Goal: Task Accomplishment & Management: Complete application form

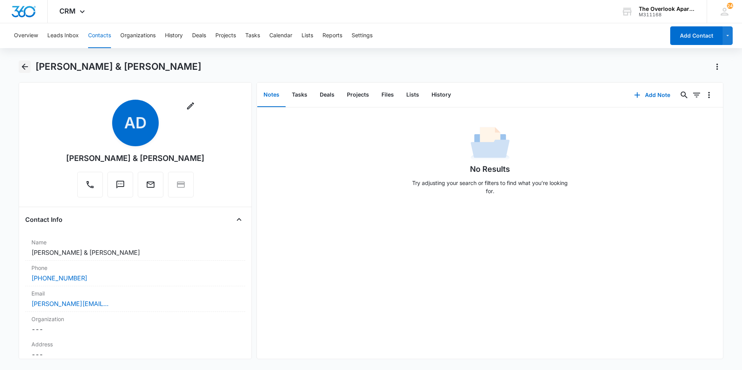
click at [27, 66] on icon "Back" at bounding box center [25, 67] width 6 height 6
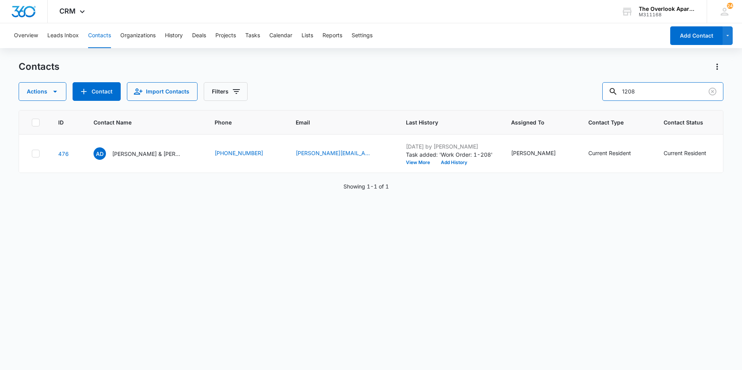
drag, startPoint x: 662, startPoint y: 92, endPoint x: 532, endPoint y: 92, distance: 130.0
click at [532, 92] on div "Actions Contact Import Contacts Filters 1208" at bounding box center [371, 91] width 704 height 19
type input "1305"
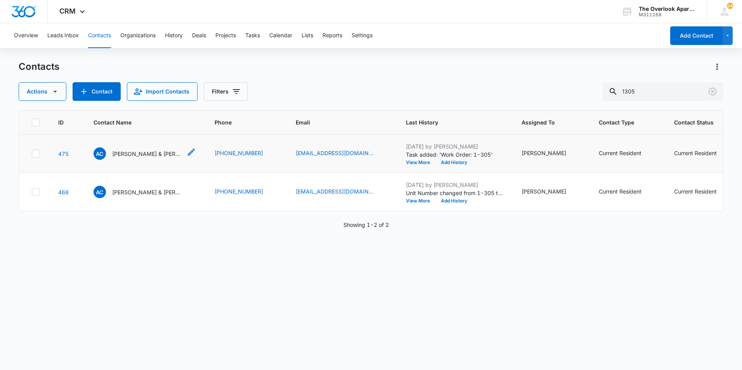
click at [151, 159] on div "AC [PERSON_NAME] & [PERSON_NAME]" at bounding box center [137, 153] width 88 height 12
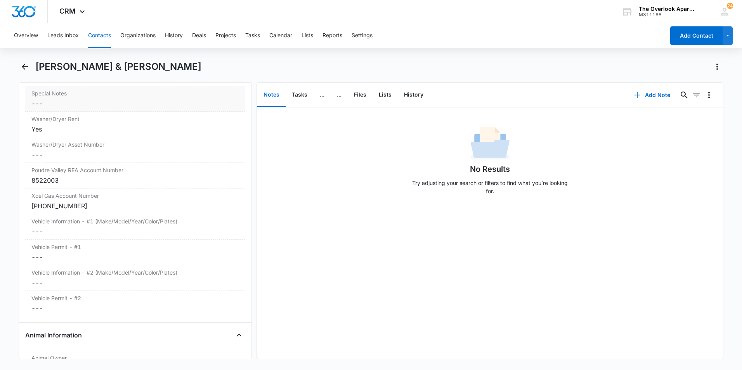
scroll to position [659, 0]
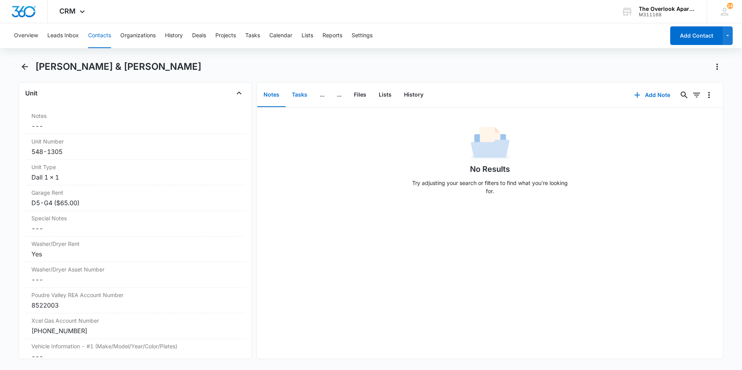
click at [304, 97] on button "Tasks" at bounding box center [300, 95] width 28 height 24
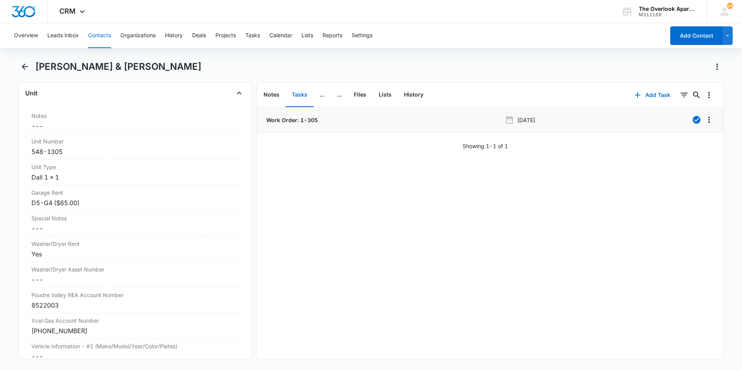
click at [300, 124] on p "Work Order: 1-305" at bounding box center [291, 120] width 53 height 8
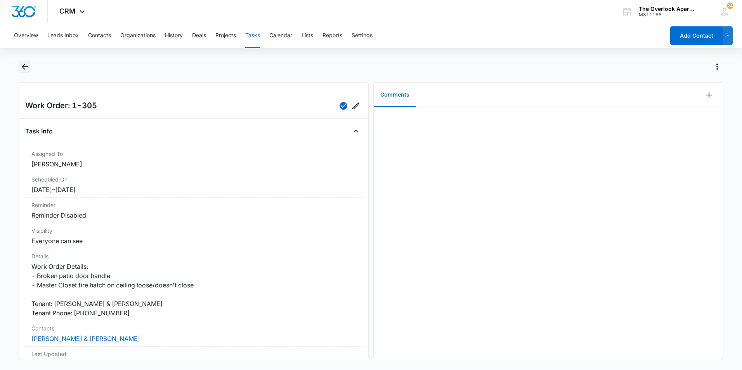
click at [25, 65] on icon "Back" at bounding box center [24, 66] width 9 height 9
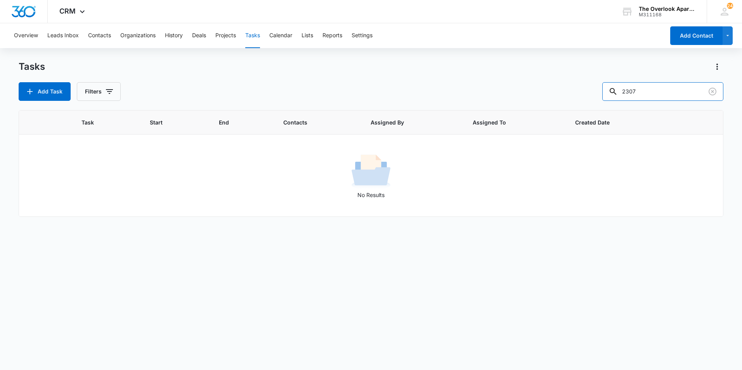
drag, startPoint x: 673, startPoint y: 98, endPoint x: 741, endPoint y: 46, distance: 85.5
click at [417, 98] on div "Add Task Filters 2307" at bounding box center [371, 91] width 704 height 19
type input "1305"
click at [105, 31] on button "Contacts" at bounding box center [99, 35] width 23 height 25
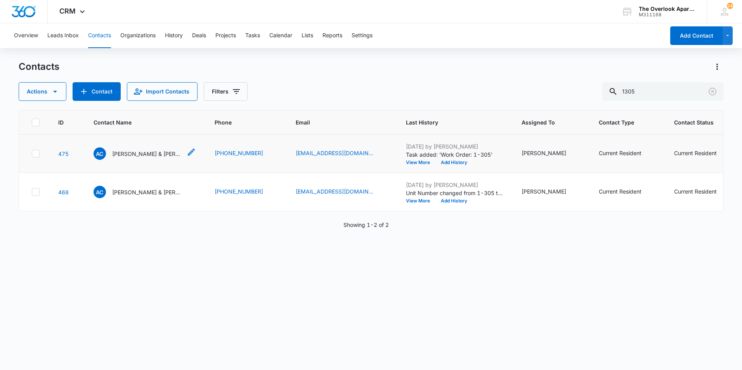
drag, startPoint x: 119, startPoint y: 160, endPoint x: 123, endPoint y: 155, distance: 6.4
click at [119, 160] on td "AC [PERSON_NAME] & [PERSON_NAME]" at bounding box center [144, 154] width 121 height 38
click at [123, 154] on p "[PERSON_NAME] & [PERSON_NAME]" at bounding box center [147, 154] width 70 height 8
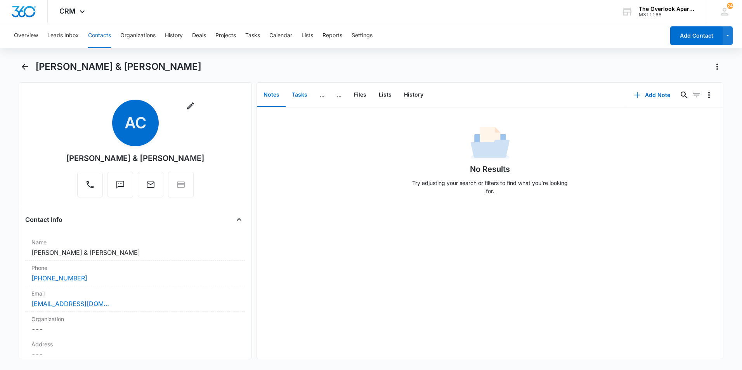
click at [305, 101] on button "Tasks" at bounding box center [300, 95] width 28 height 24
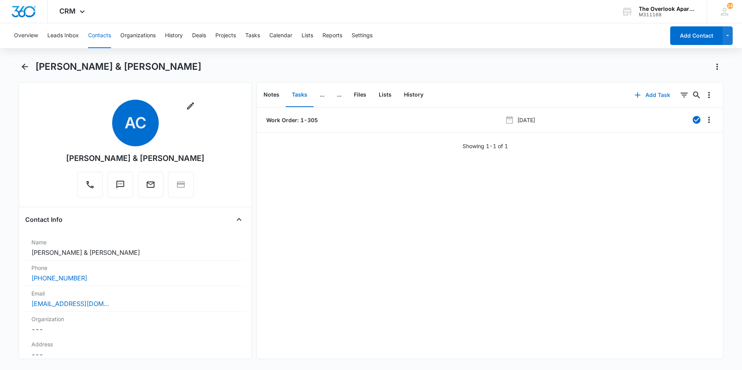
click at [637, 93] on button "Add Task" at bounding box center [652, 95] width 51 height 19
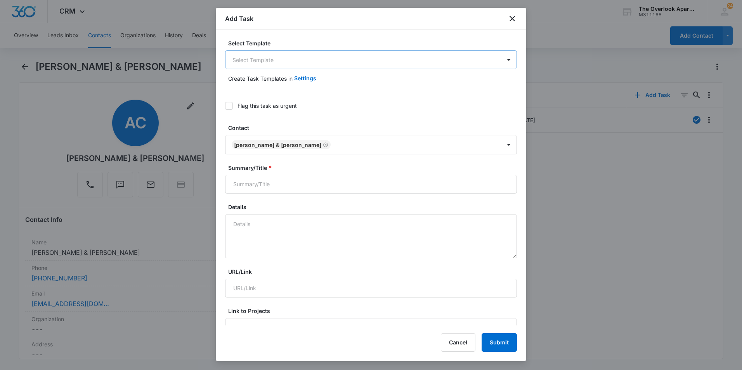
click at [318, 60] on body "CRM Apps Reputation Websites Forms CRM Email Social Content Ads Intelligence Fi…" at bounding box center [371, 185] width 742 height 370
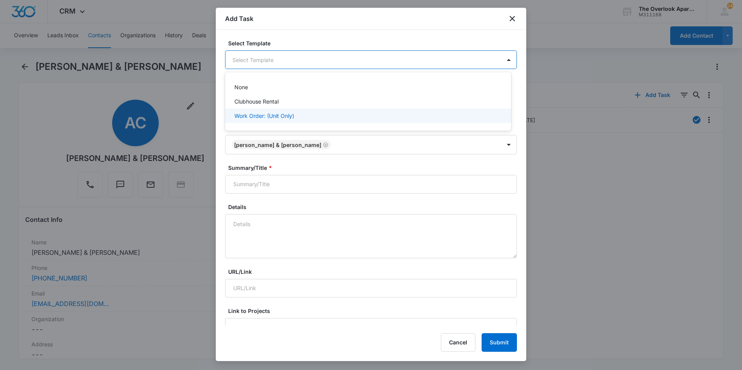
click at [286, 116] on p "Work Order: (Unit Only)" at bounding box center [264, 116] width 60 height 8
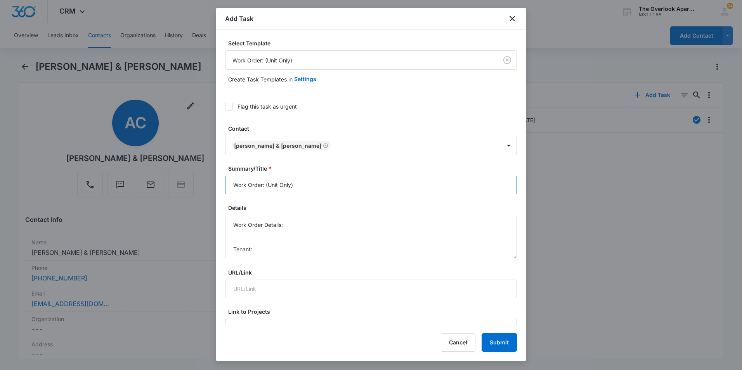
click at [280, 187] on input "Work Order: (Unit Only)" at bounding box center [371, 185] width 292 height 19
drag, startPoint x: 241, startPoint y: 184, endPoint x: 265, endPoint y: 186, distance: 24.1
click at [265, 186] on input "Work Order: (Unit Only)" at bounding box center [371, 185] width 292 height 19
click at [266, 186] on input "Work Order: (Unit Only)" at bounding box center [371, 185] width 292 height 19
drag, startPoint x: 304, startPoint y: 185, endPoint x: 266, endPoint y: 185, distance: 38.0
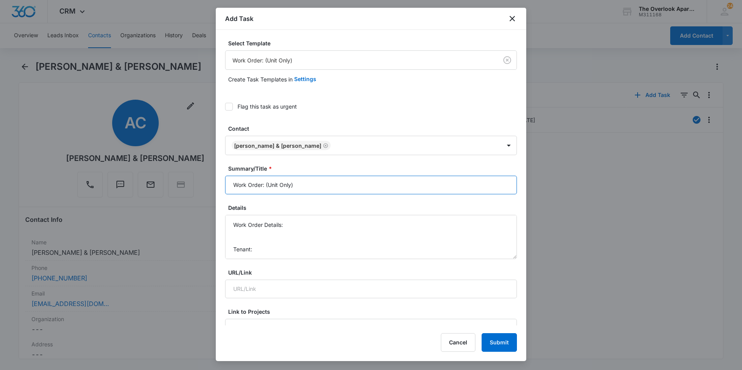
click at [266, 185] on input "Work Order: (Unit Only)" at bounding box center [371, 185] width 292 height 19
type input "Work Order: 1-305"
click at [259, 243] on textarea "Work Order Details: Tenant: Tenant Phone:" at bounding box center [371, 237] width 292 height 44
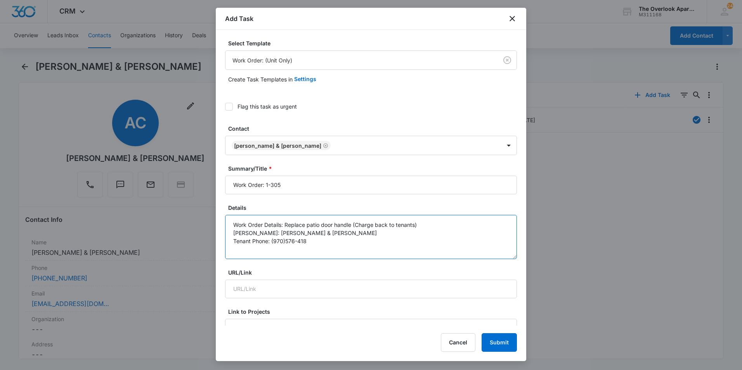
type textarea "Work Order Details: Replace patio door handle (Charge back to tenants) Tenant: …"
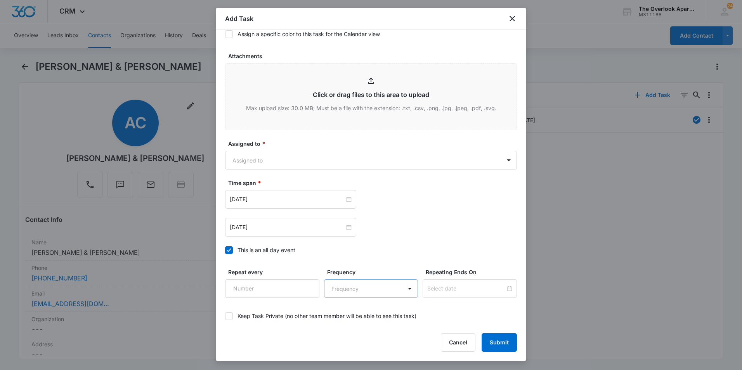
scroll to position [422, 0]
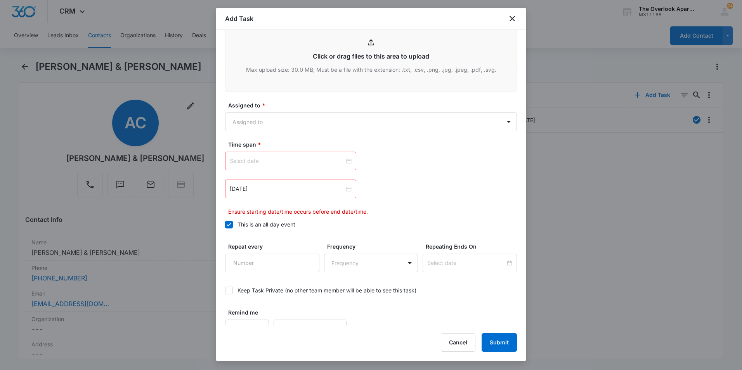
type textarea "Work Order Details: Replace patio door handle (Charge back to tenants) Tenant: …"
click at [346, 162] on div at bounding box center [291, 161] width 122 height 9
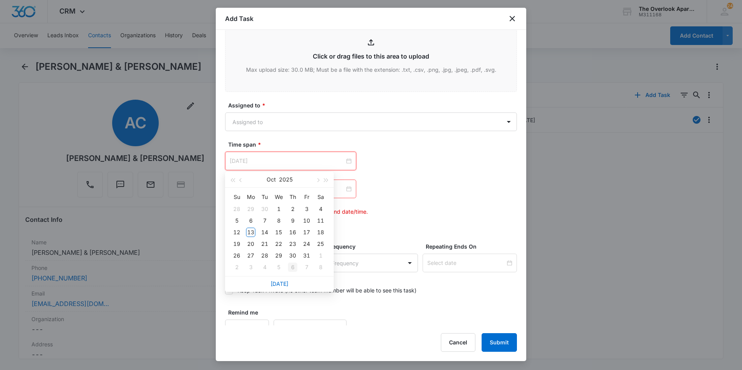
type input "[DATE]"
click at [278, 284] on link "[DATE]" at bounding box center [279, 283] width 18 height 7
type input "[DATE]"
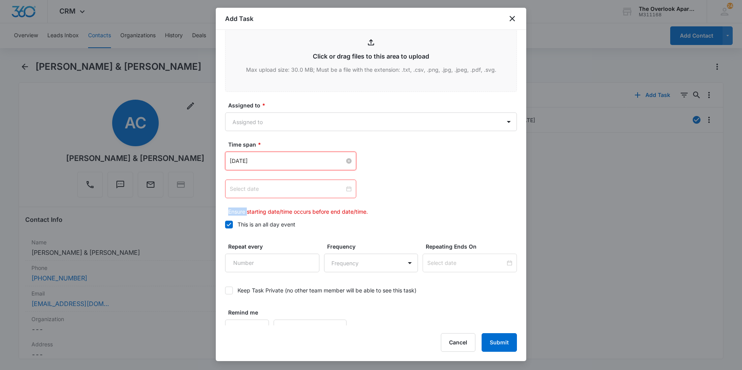
click at [346, 189] on div at bounding box center [291, 189] width 122 height 9
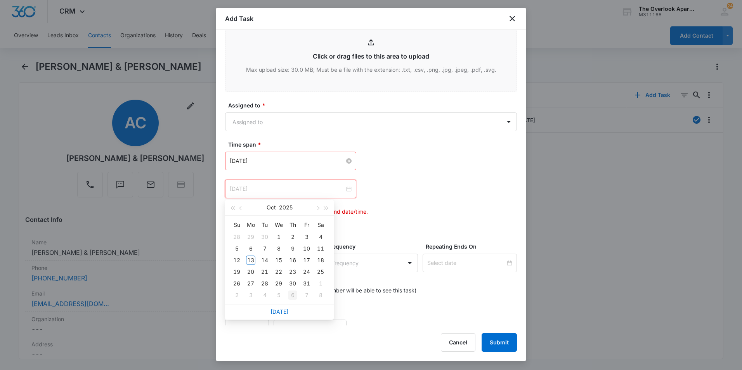
type input "[DATE]"
click at [282, 310] on link "[DATE]" at bounding box center [279, 311] width 18 height 7
type input "[DATE]"
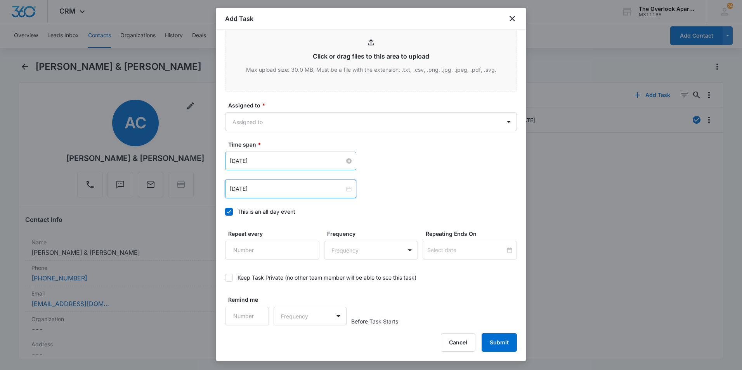
click at [433, 158] on div "[DATE] [DATE] Su Mo Tu We Th Fr Sa 28 29 30 1 2 3 4 5 6 7 8 9 10 11 12 13 14 15…" at bounding box center [371, 161] width 292 height 19
click at [496, 339] on button "Submit" at bounding box center [498, 342] width 35 height 19
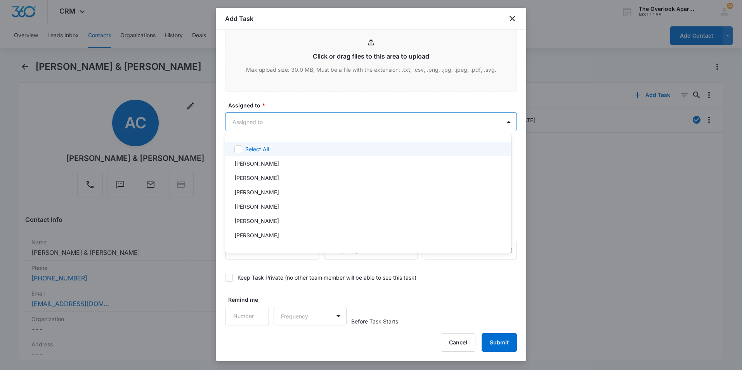
click at [339, 122] on body "CRM Apps Reputation Websites Forms CRM Email Social Content Ads Intelligence Fi…" at bounding box center [371, 185] width 742 height 370
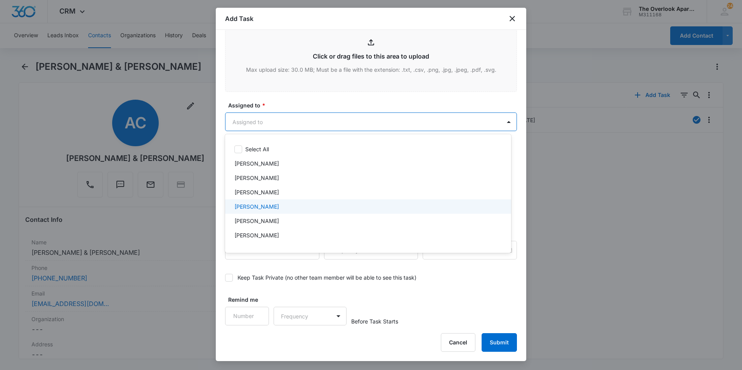
scroll to position [69, 0]
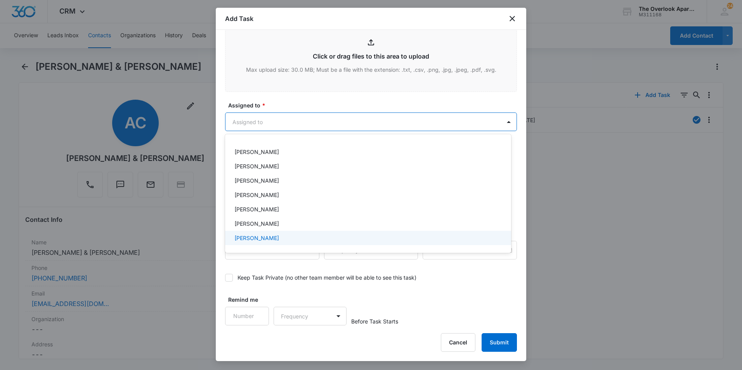
click at [269, 236] on p "[PERSON_NAME]" at bounding box center [256, 238] width 45 height 8
click at [437, 286] on div at bounding box center [371, 185] width 742 height 370
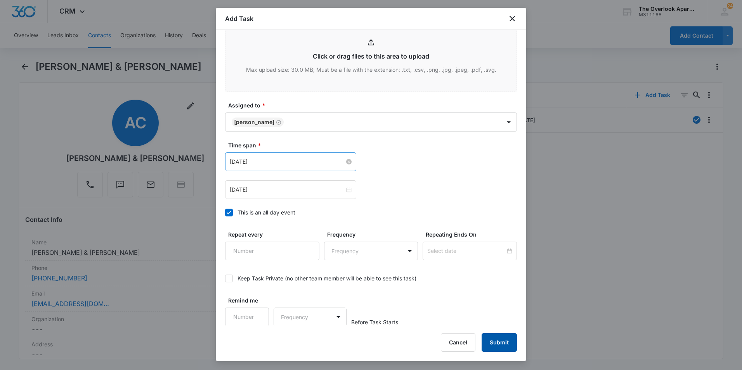
click at [503, 342] on button "Submit" at bounding box center [498, 342] width 35 height 19
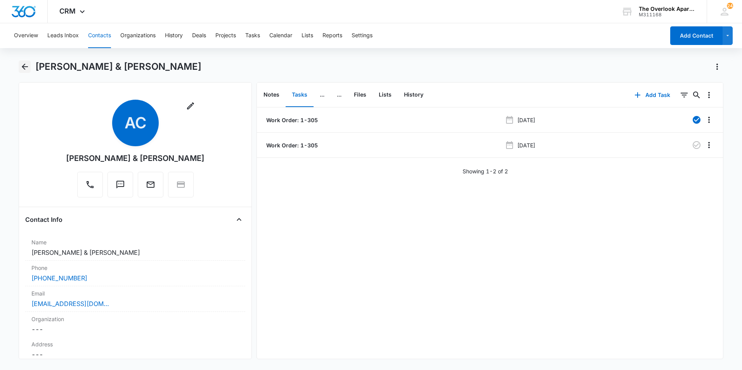
click at [26, 67] on icon "Back" at bounding box center [25, 67] width 6 height 6
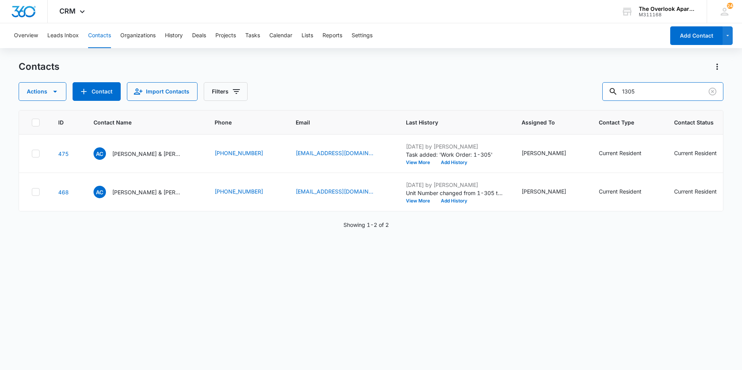
drag, startPoint x: 663, startPoint y: 90, endPoint x: 547, endPoint y: 99, distance: 115.9
click at [547, 99] on div "Actions Contact Import Contacts Filters 1305" at bounding box center [371, 91] width 704 height 19
type input "6105"
click at [140, 158] on p "[PERSON_NAME] & [PERSON_NAME] & [PERSON_NAME]" at bounding box center [147, 154] width 70 height 8
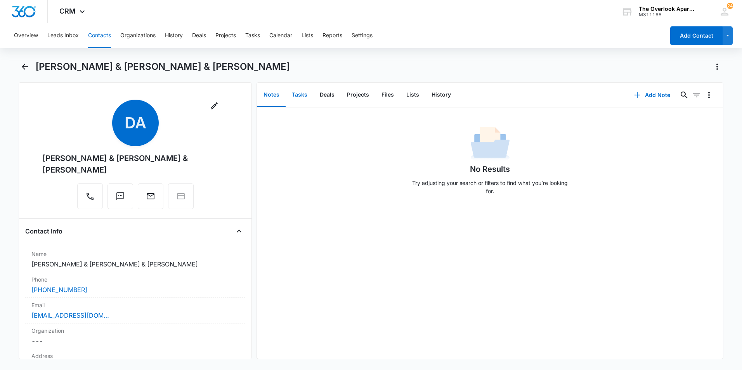
click at [308, 100] on button "Tasks" at bounding box center [300, 95] width 28 height 24
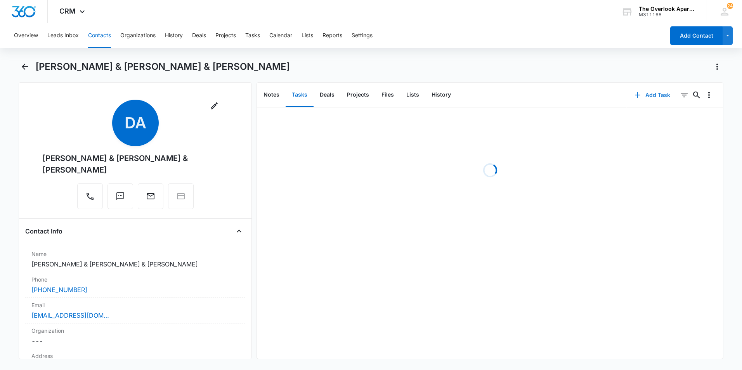
click at [639, 97] on button "Add Task" at bounding box center [652, 95] width 51 height 19
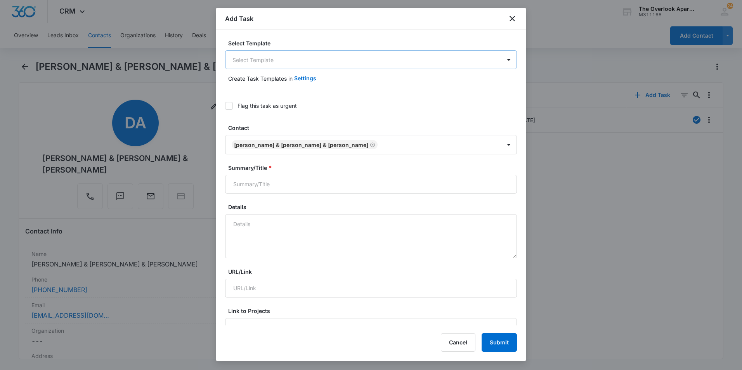
click at [327, 61] on body "CRM Apps Reputation Websites Forms CRM Email Social Content Ads Intelligence Fi…" at bounding box center [371, 185] width 742 height 370
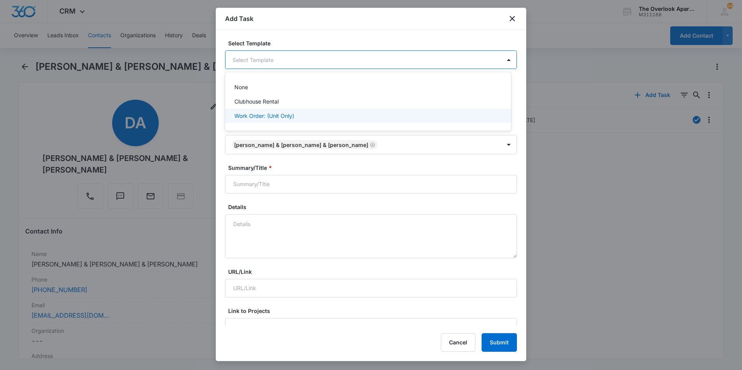
click at [312, 112] on div "Work Order: (Unit Only)" at bounding box center [367, 116] width 266 height 8
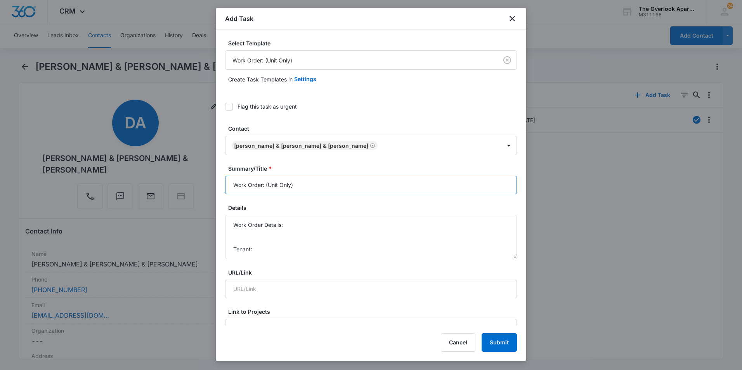
drag, startPoint x: 305, startPoint y: 185, endPoint x: 266, endPoint y: 186, distance: 38.8
click at [266, 186] on input "Work Order: (Unit Only)" at bounding box center [371, 185] width 292 height 19
type input "Work Order: 6-105"
click at [302, 223] on textarea "Work Order Details: Tenant: Tenant Phone:" at bounding box center [371, 237] width 292 height 44
click at [233, 234] on textarea "Work Order Details: Tack strip between flooring & Kitchen. Hole in corner of ba…" at bounding box center [371, 237] width 292 height 44
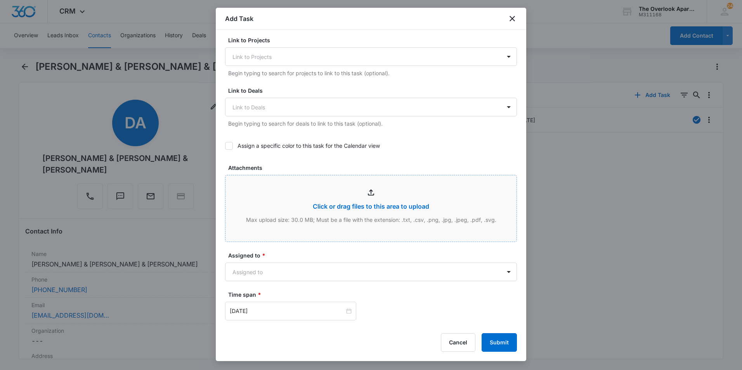
scroll to position [349, 0]
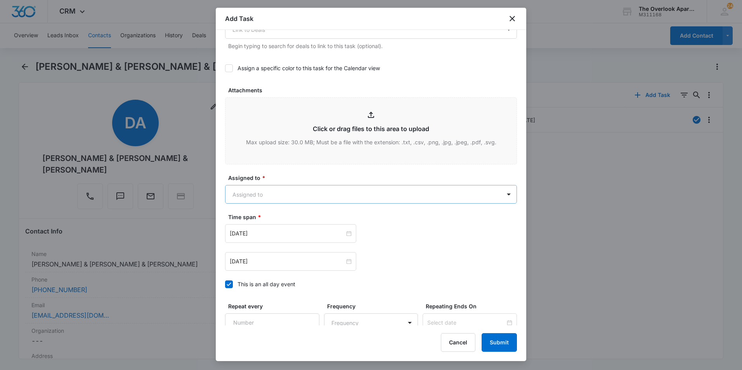
type textarea "Work Order Details: - Tack strip between flooring & Kitchen. - Hole in corner o…"
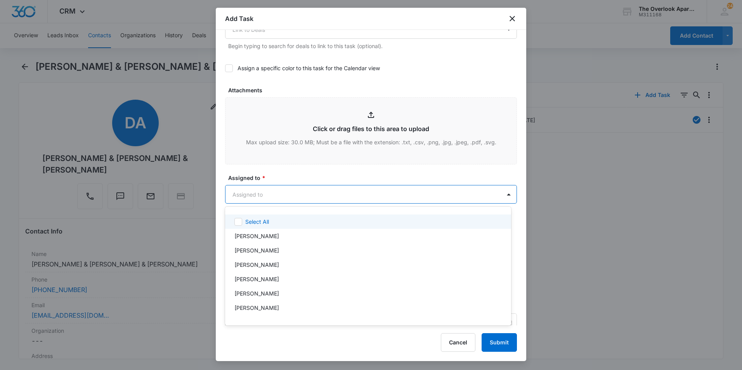
click at [355, 198] on body "CRM Apps Reputation Websites Forms CRM Email Social Content Ads Intelligence Fi…" at bounding box center [371, 185] width 742 height 370
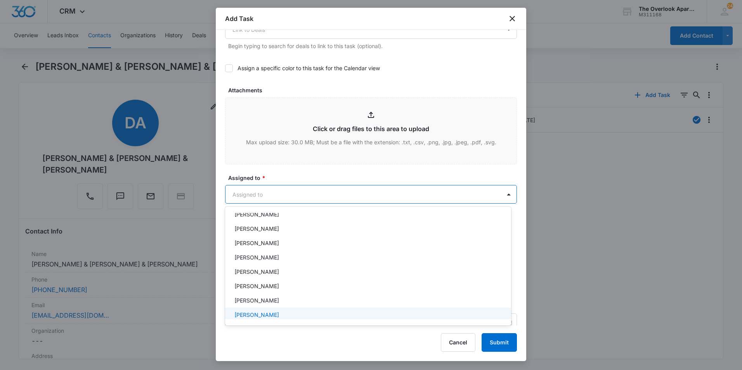
scroll to position [69, 0]
click at [339, 308] on div "[PERSON_NAME]" at bounding box center [367, 310] width 266 height 8
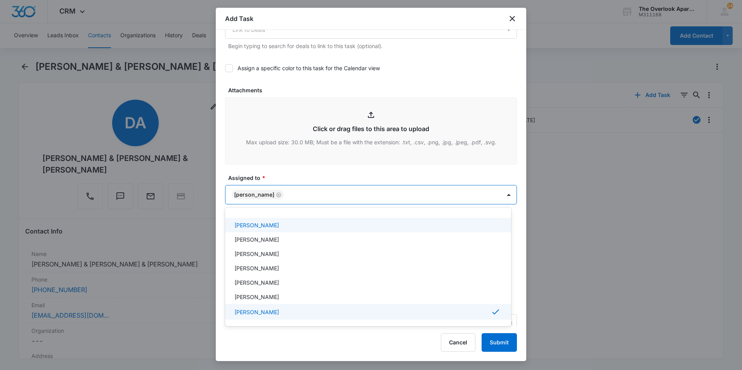
click at [361, 175] on div at bounding box center [371, 185] width 742 height 370
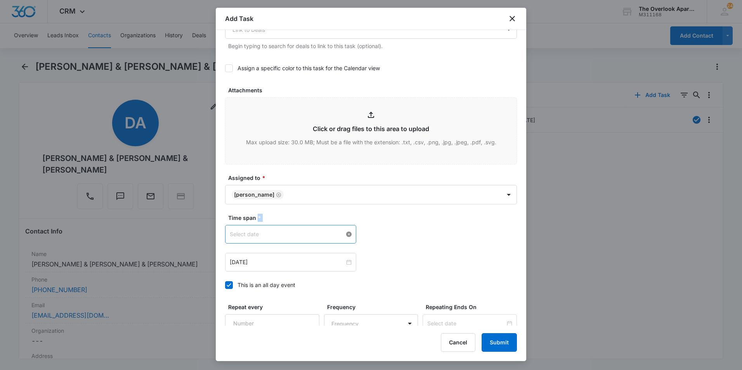
click at [346, 235] on div at bounding box center [291, 234] width 122 height 9
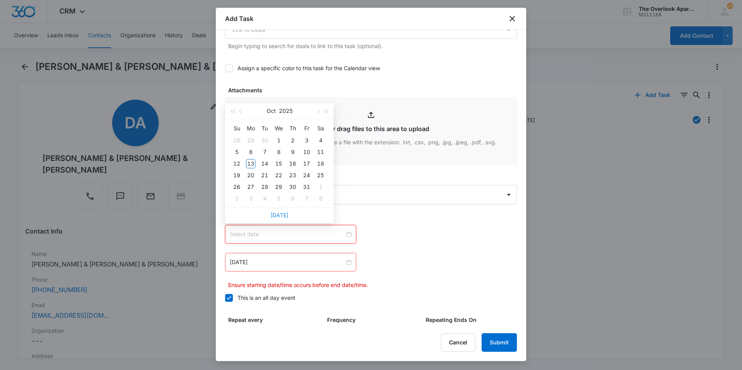
click at [282, 216] on link "[DATE]" at bounding box center [279, 215] width 18 height 7
type input "[DATE]"
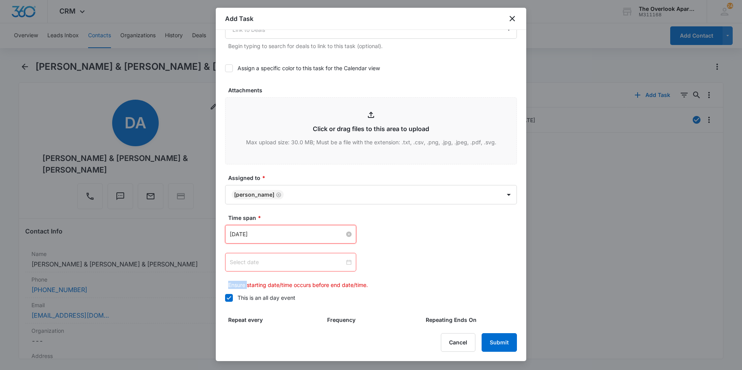
click at [349, 263] on div at bounding box center [291, 262] width 122 height 9
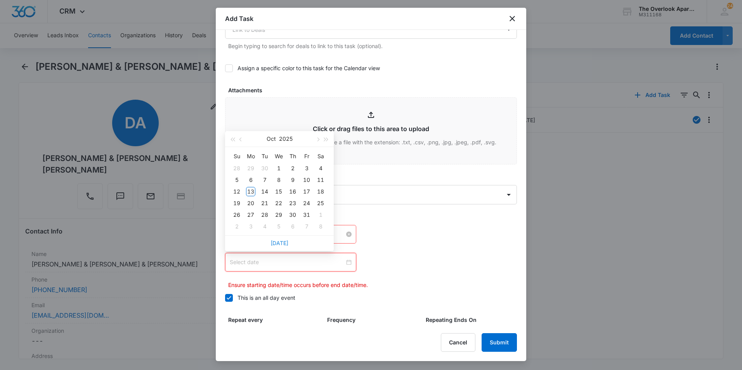
click at [286, 242] on link "[DATE]" at bounding box center [279, 243] width 18 height 7
type input "[DATE]"
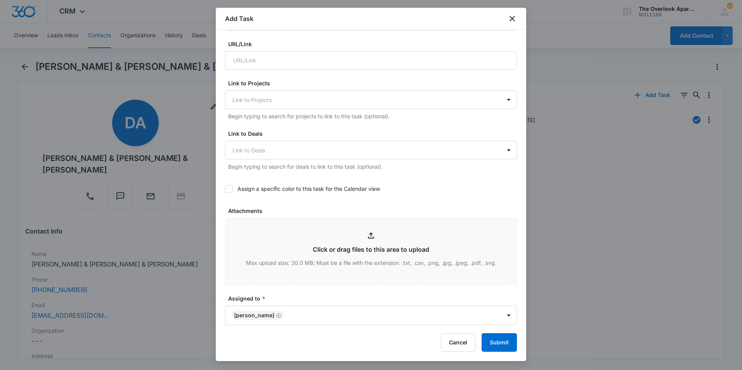
scroll to position [112, 0]
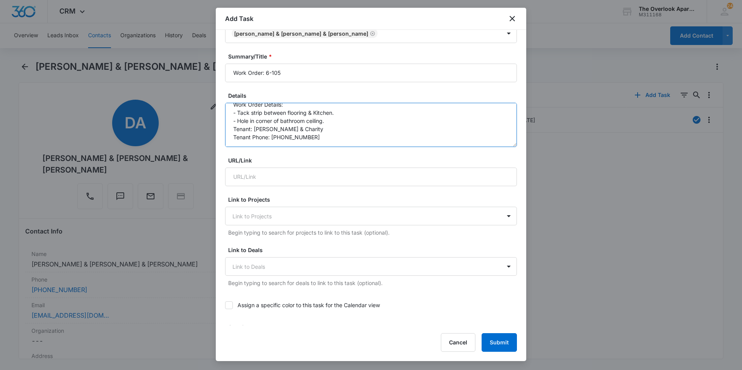
drag, startPoint x: 322, startPoint y: 130, endPoint x: 296, endPoint y: 131, distance: 26.0
click at [296, 131] on textarea "Work Order Details: - Tack strip between flooring & Kitchen. - Hole in corner o…" at bounding box center [371, 125] width 292 height 44
click at [269, 130] on textarea "Work Order Details: - Tack strip between flooring & Kitchen. - Hole in corner o…" at bounding box center [371, 125] width 292 height 44
paste textarea "& Charity"
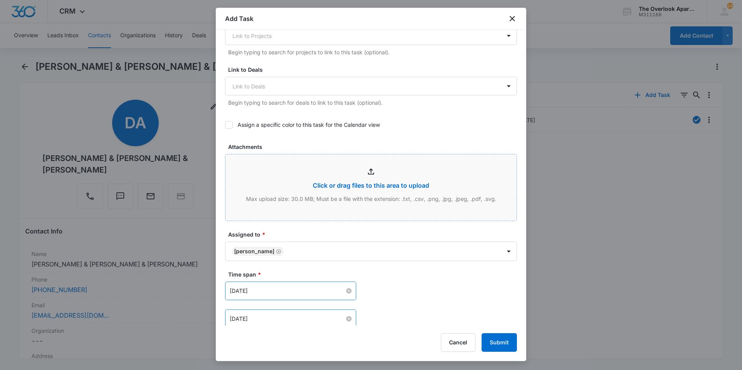
scroll to position [306, 0]
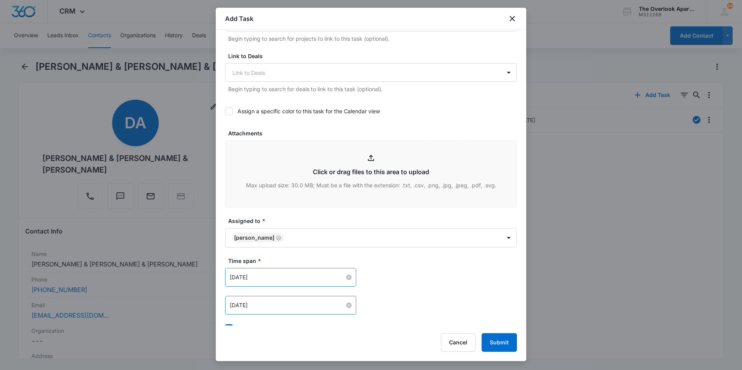
type textarea "Work Order Details: - Tack strip between flooring & Kitchen. - Hole in corner o…"
click at [610, 198] on div at bounding box center [371, 185] width 742 height 370
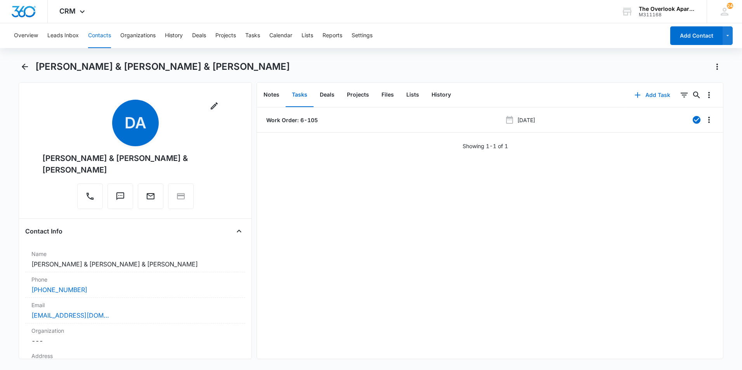
click at [651, 97] on button "Add Task" at bounding box center [652, 95] width 51 height 19
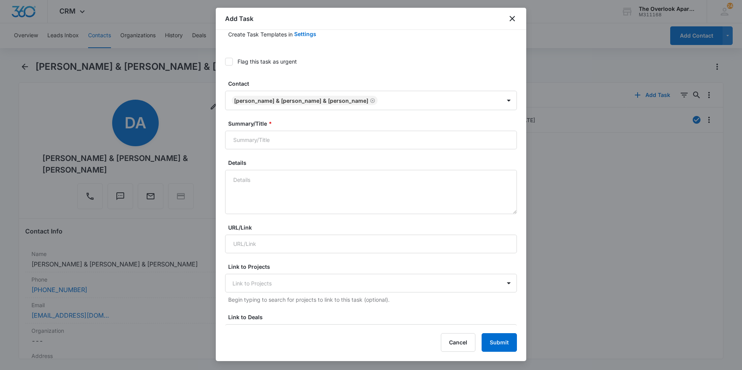
scroll to position [0, 0]
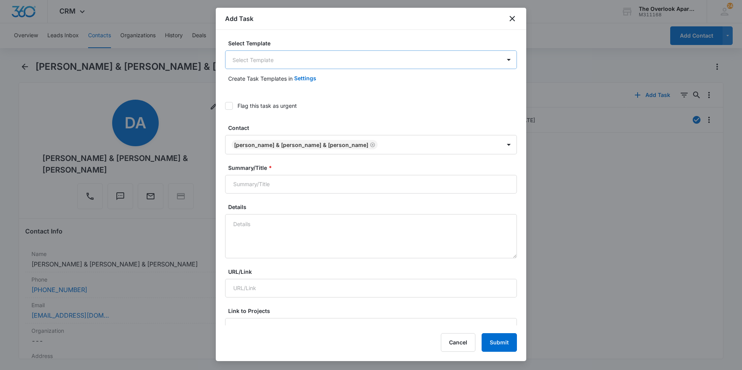
click at [258, 54] on body "CRM Apps Reputation Websites Forms CRM Email Social Content Ads Intelligence Fi…" at bounding box center [371, 185] width 742 height 370
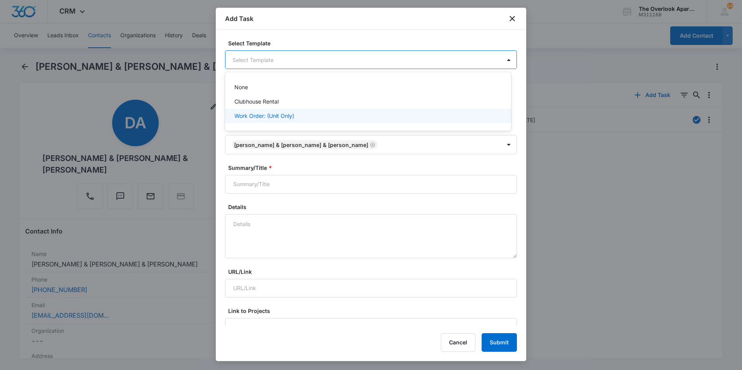
click at [266, 113] on p "Work Order: (Unit Only)" at bounding box center [264, 116] width 60 height 8
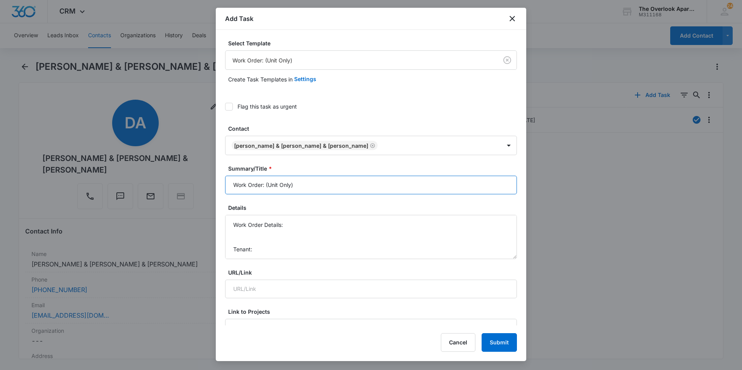
drag, startPoint x: 298, startPoint y: 185, endPoint x: 266, endPoint y: 185, distance: 32.2
click at [266, 185] on input "Work Order: (Unit Only)" at bounding box center [371, 185] width 292 height 19
type input "Work Order: 6-105"
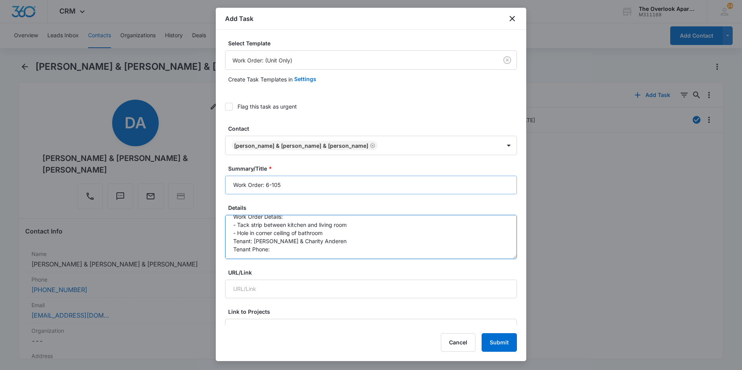
scroll to position [8, 0]
click at [348, 232] on textarea "Work Order Details: - Tack strip between kitchen and living room - Hole in corn…" at bounding box center [371, 237] width 292 height 44
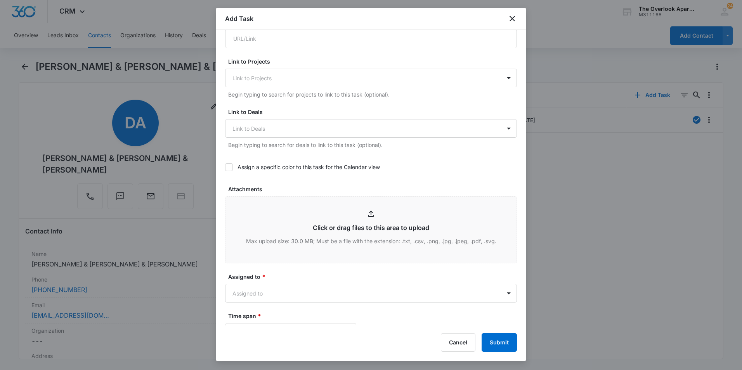
scroll to position [310, 0]
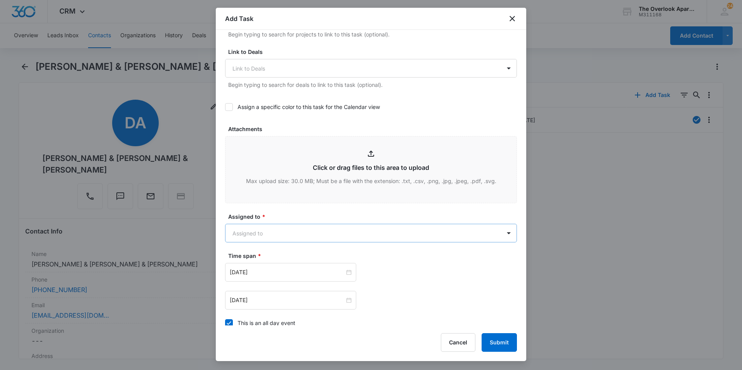
type textarea "Work Order Details: - Tack strip between kitchen and living room - Hole in corn…"
click at [365, 235] on body "CRM Apps Reputation Websites Forms CRM Email Social Content Ads Intelligence Fi…" at bounding box center [371, 185] width 742 height 370
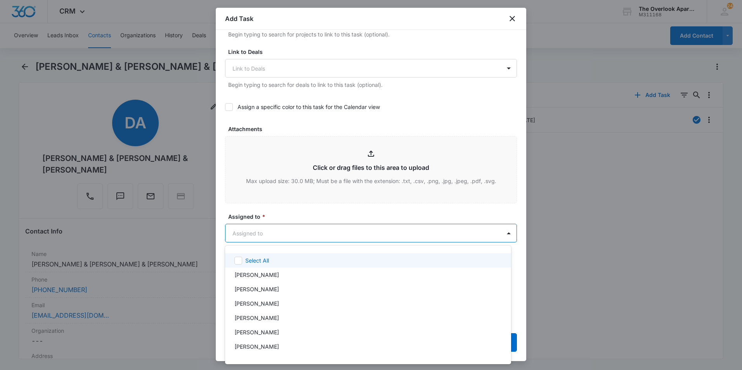
scroll to position [69, 0]
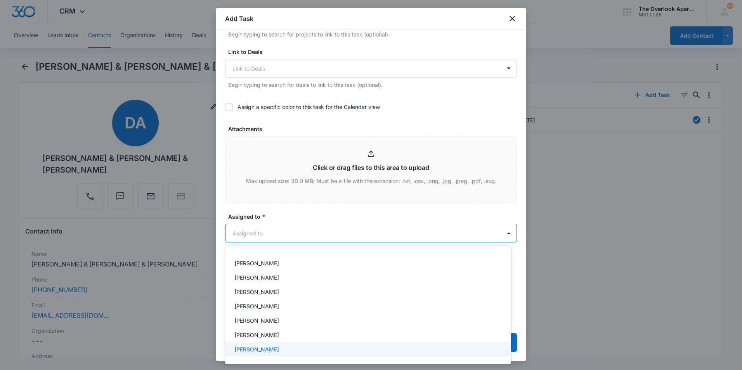
click at [322, 352] on div "[PERSON_NAME]" at bounding box center [367, 349] width 266 height 8
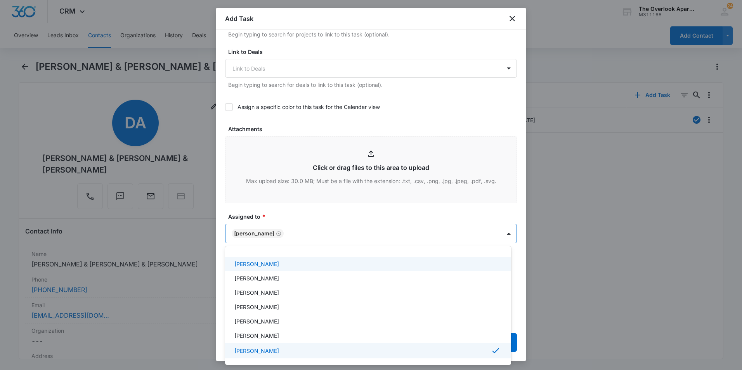
click at [339, 217] on div at bounding box center [371, 185] width 742 height 370
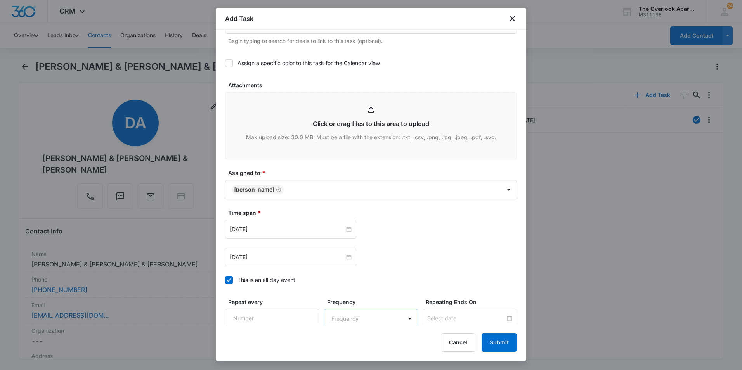
scroll to position [422, 0]
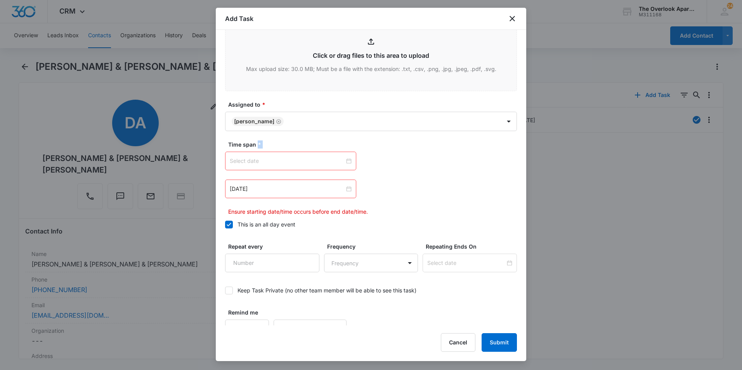
click at [345, 159] on div at bounding box center [291, 161] width 122 height 9
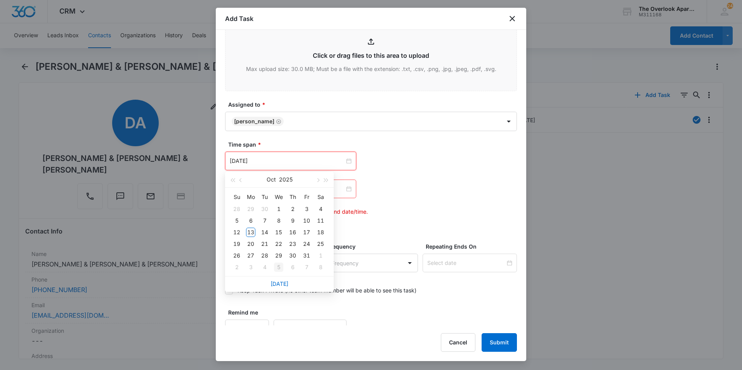
type input "[DATE]"
click at [282, 285] on link "[DATE]" at bounding box center [279, 283] width 18 height 7
type input "[DATE]"
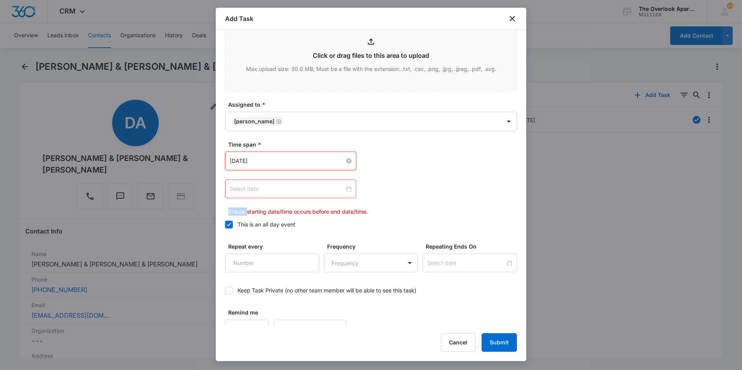
click at [343, 189] on div at bounding box center [291, 189] width 122 height 9
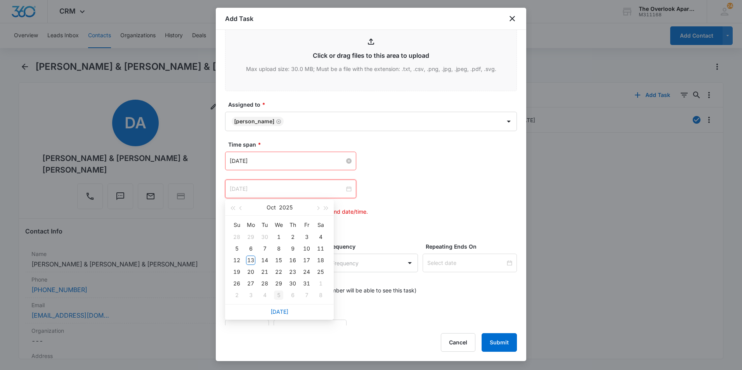
type input "[DATE]"
click at [280, 310] on link "[DATE]" at bounding box center [279, 311] width 18 height 7
type input "[DATE]"
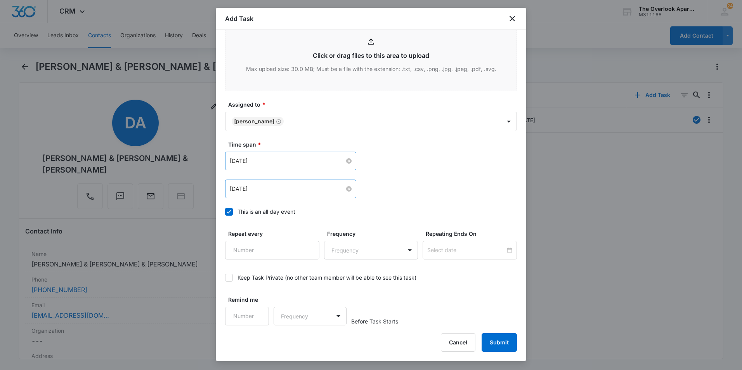
click at [443, 189] on div "[DATE] [DATE] Su Mo Tu We Th Fr Sa 28 29 30 1 2 3 4 5 6 7 8 9 10 11 12 13 14 15…" at bounding box center [371, 189] width 292 height 19
click at [502, 339] on button "Submit" at bounding box center [498, 342] width 35 height 19
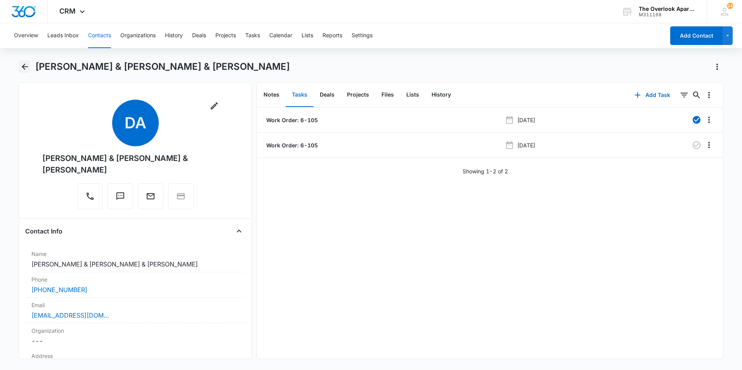
click at [26, 67] on icon "Back" at bounding box center [25, 67] width 6 height 6
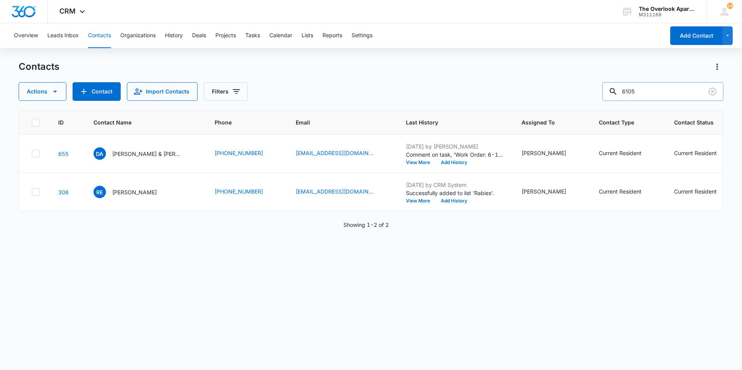
drag, startPoint x: 640, startPoint y: 87, endPoint x: 610, endPoint y: 92, distance: 30.3
click at [617, 92] on div "6105" at bounding box center [662, 91] width 121 height 19
type input "1305"
click at [126, 154] on p "[PERSON_NAME] & [PERSON_NAME]" at bounding box center [147, 154] width 70 height 8
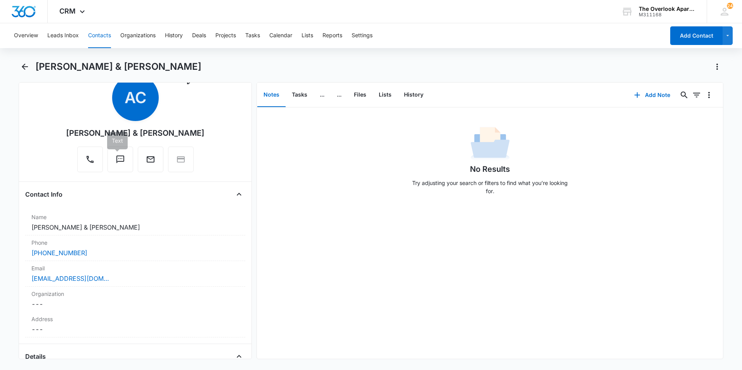
scroll to position [39, 0]
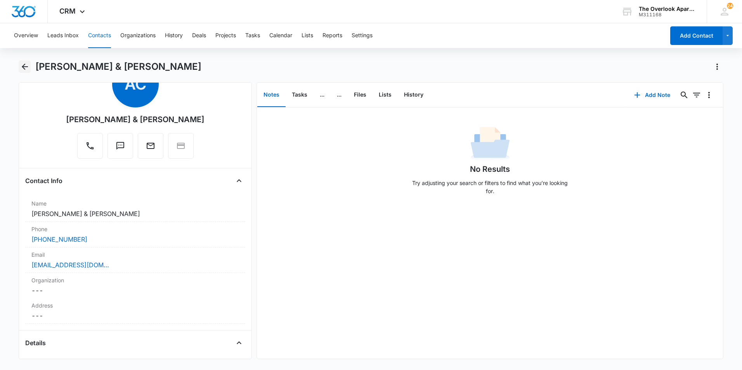
click at [25, 68] on icon "Back" at bounding box center [24, 66] width 9 height 9
